Goal: Task Accomplishment & Management: Manage account settings

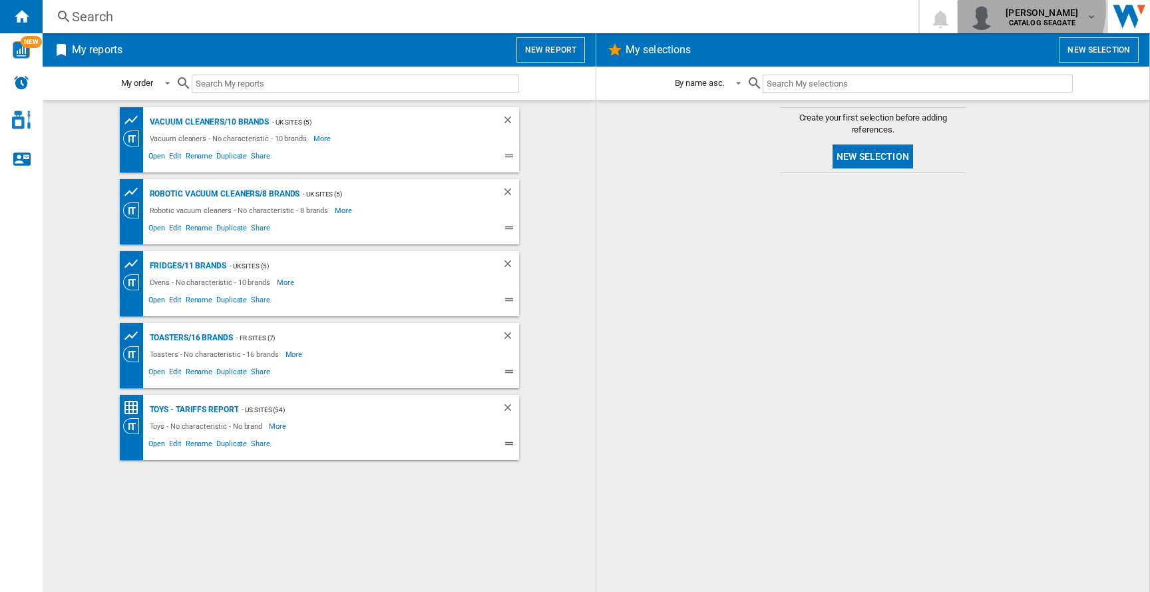
click at [1026, 9] on span "heloise tobin" at bounding box center [1042, 12] width 73 height 13
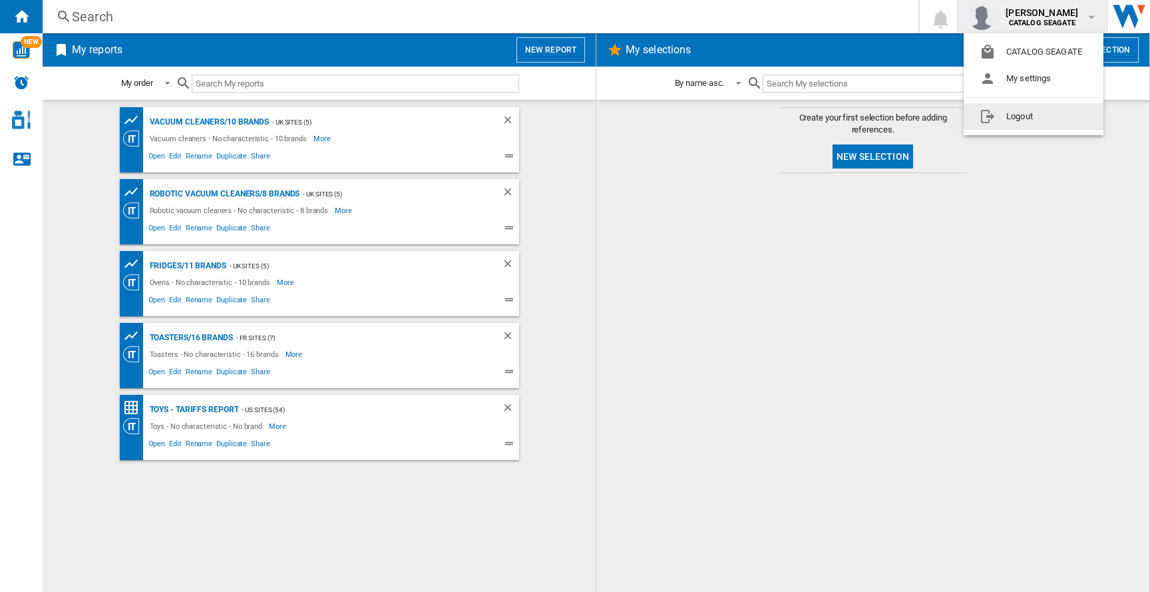
click at [999, 124] on button "Logout" at bounding box center [1034, 116] width 140 height 27
